Goal: Task Accomplishment & Management: Use online tool/utility

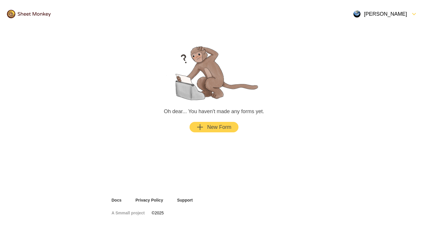
click at [206, 124] on div "button" at bounding box center [205, 127] width 3 height 7
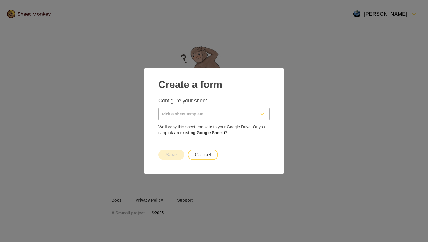
click at [190, 111] on input "Pick a sheet template" at bounding box center [207, 114] width 97 height 12
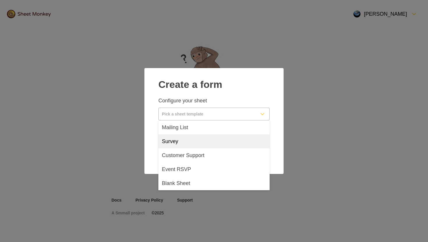
click at [186, 141] on div "Survey" at bounding box center [213, 142] width 111 height 14
type input "Survey"
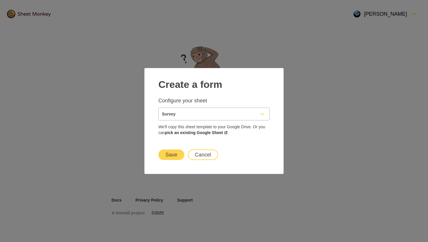
click at [171, 157] on button "Save" at bounding box center [171, 155] width 26 height 10
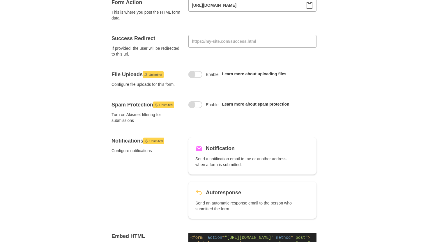
scroll to position [113, 0]
click at [193, 102] on span at bounding box center [191, 104] width 7 height 7
click at [195, 101] on input "Enable" at bounding box center [195, 101] width 0 height 0
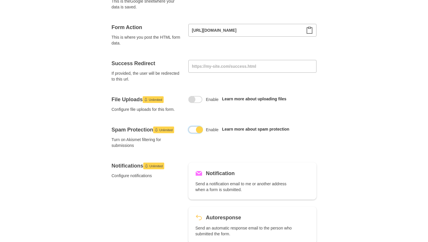
scroll to position [0, 0]
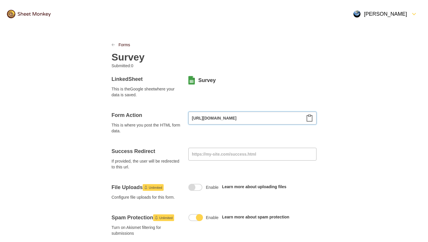
click at [207, 120] on input "[URL][DOMAIN_NAME]" at bounding box center [252, 118] width 128 height 13
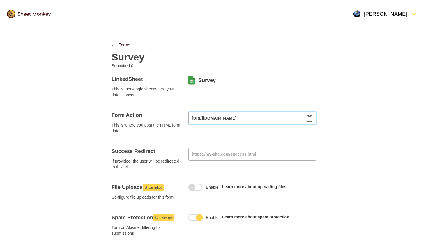
click at [207, 120] on input "[URL][DOMAIN_NAME]" at bounding box center [252, 118] width 128 height 13
click at [308, 118] on icon "Clipboard" at bounding box center [309, 118] width 7 height 7
